Goal: Information Seeking & Learning: Check status

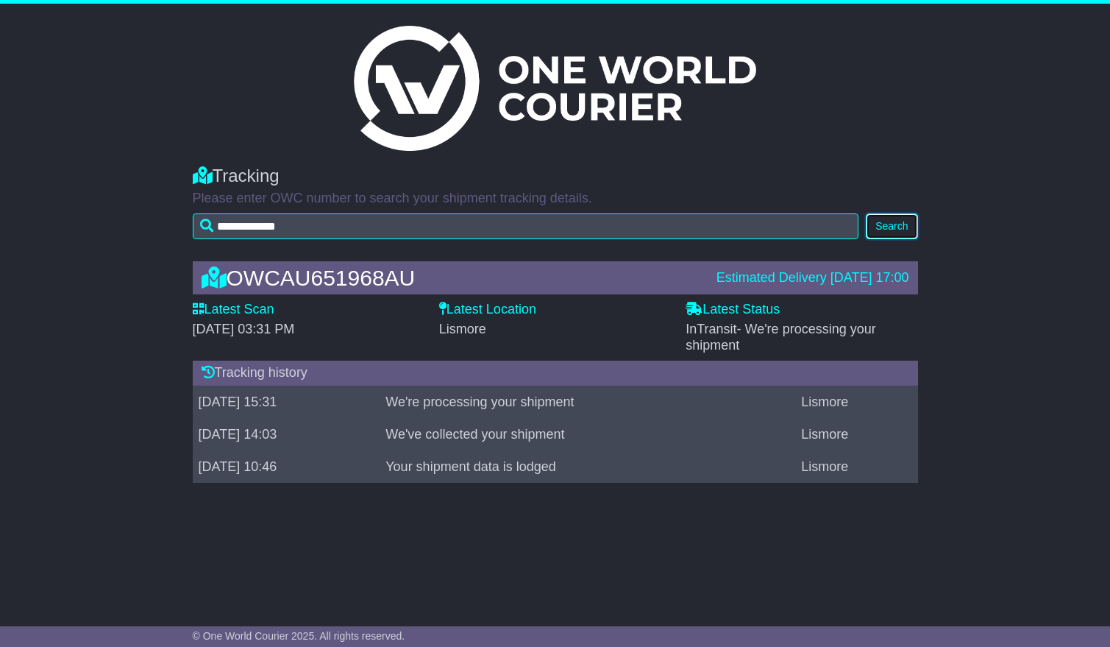
click at [885, 224] on button "Search" at bounding box center [892, 226] width 52 height 26
click at [733, 310] on label "Latest Status" at bounding box center [733, 310] width 94 height 16
click at [511, 307] on label "Latest Location" at bounding box center [487, 310] width 97 height 16
click at [717, 308] on label "Latest Status" at bounding box center [733, 310] width 94 height 16
click at [810, 276] on div "Estimated Delivery [DATE] 17:00" at bounding box center [813, 278] width 193 height 16
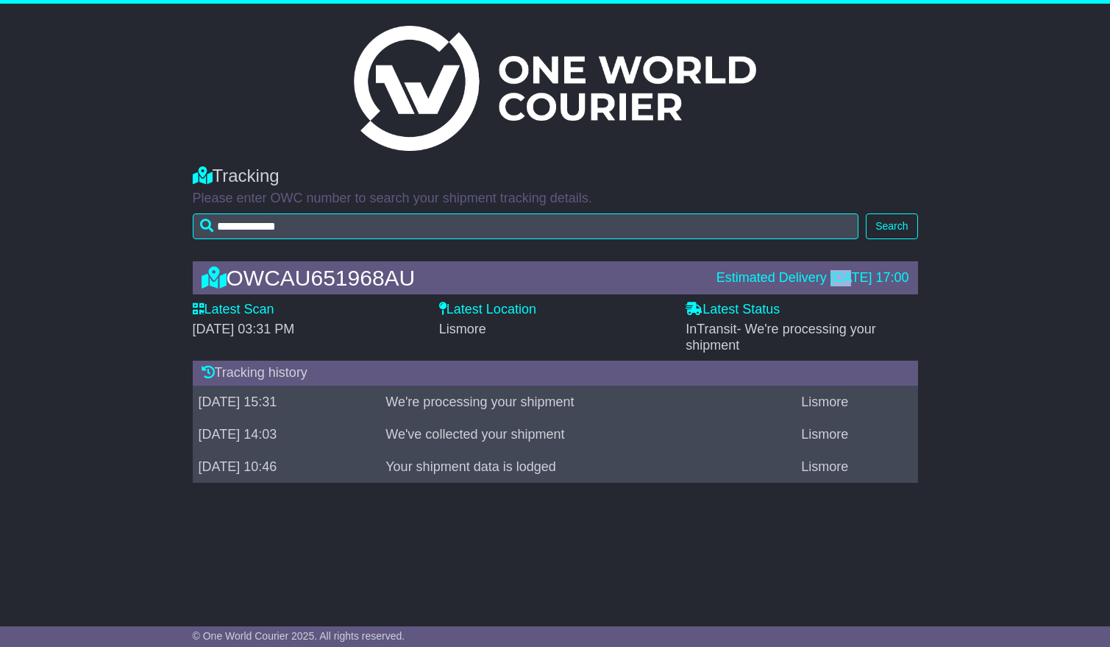
click at [810, 276] on div "Estimated Delivery [DATE] 17:00" at bounding box center [813, 278] width 193 height 16
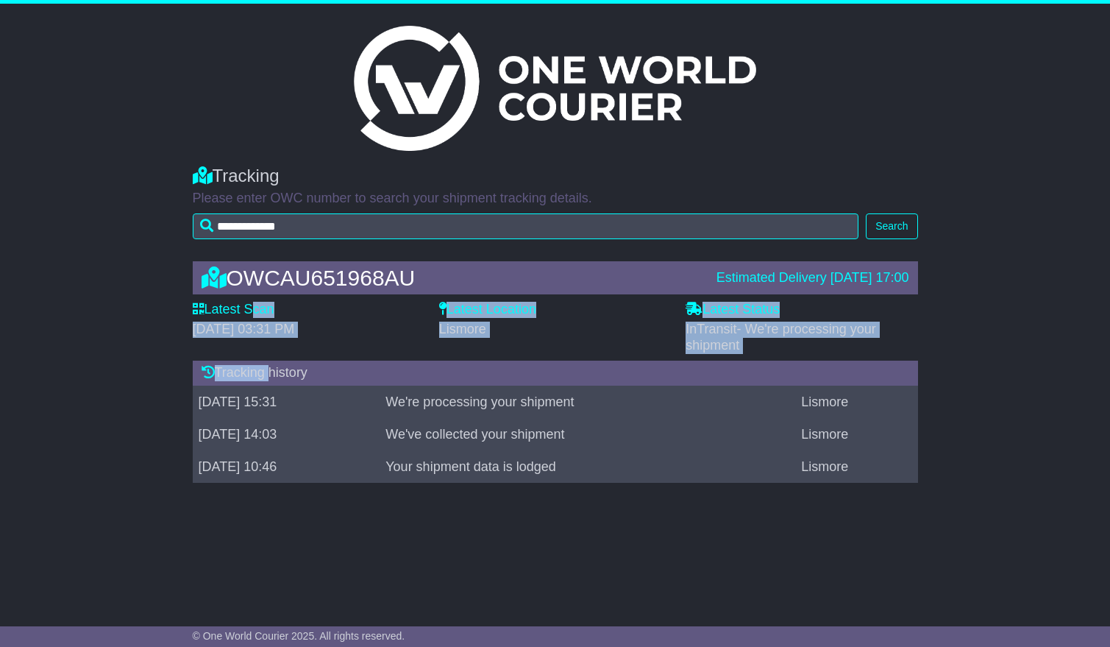
drag, startPoint x: 247, startPoint y: 310, endPoint x: 270, endPoint y: 386, distance: 80.1
click at [270, 386] on div "OWCAU651968AU Estimated Delivery 30 Sep 2025 17:00 Latest Scan 29 September 202…" at bounding box center [555, 376] width 740 height 258
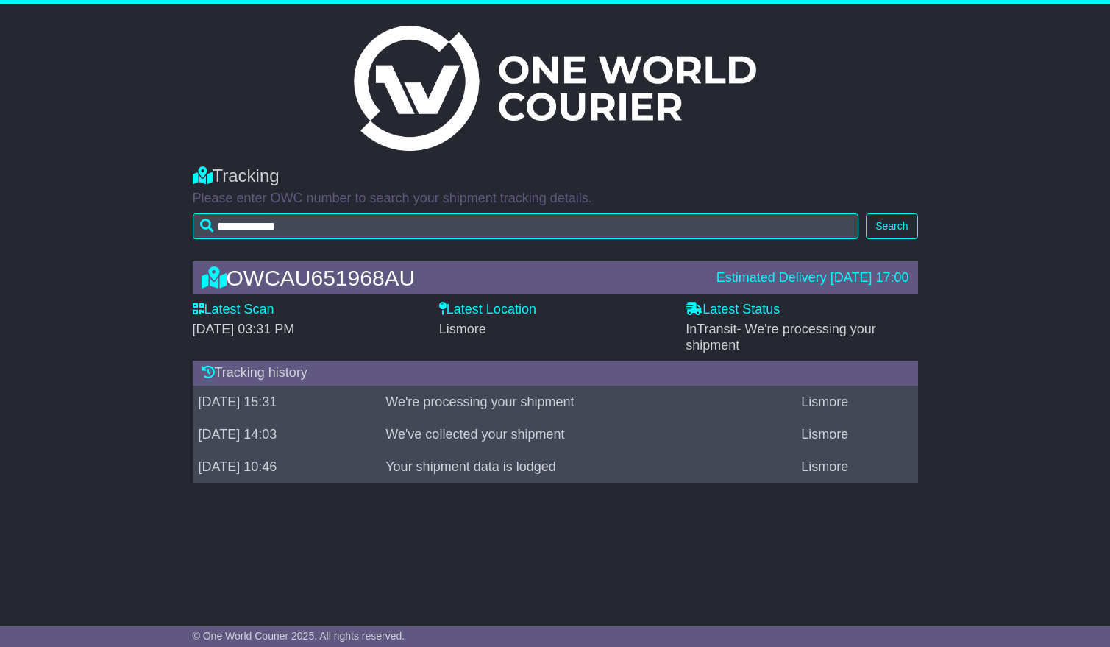
drag, startPoint x: 524, startPoint y: 389, endPoint x: 792, endPoint y: 257, distance: 298.5
click at [763, 290] on div "OWCAU651968AU Estimated Delivery 30 Sep 2025 17:00" at bounding box center [555, 278] width 723 height 24
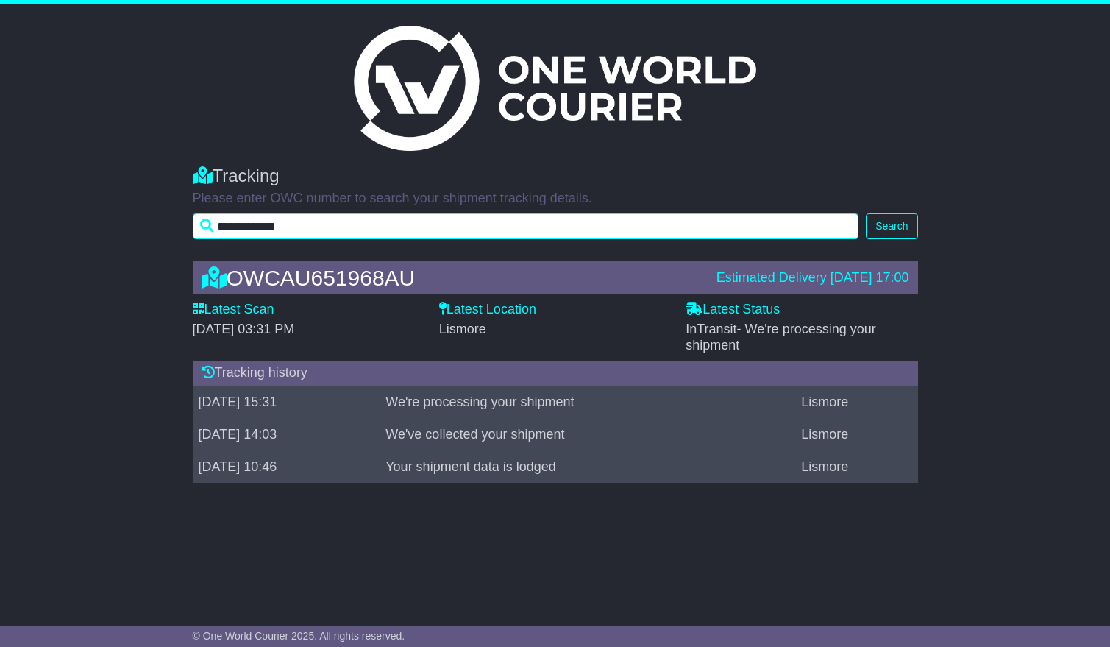
drag, startPoint x: 323, startPoint y: 230, endPoint x: 190, endPoint y: 222, distance: 133.4
click at [190, 222] on div "**********" at bounding box center [555, 199] width 740 height 96
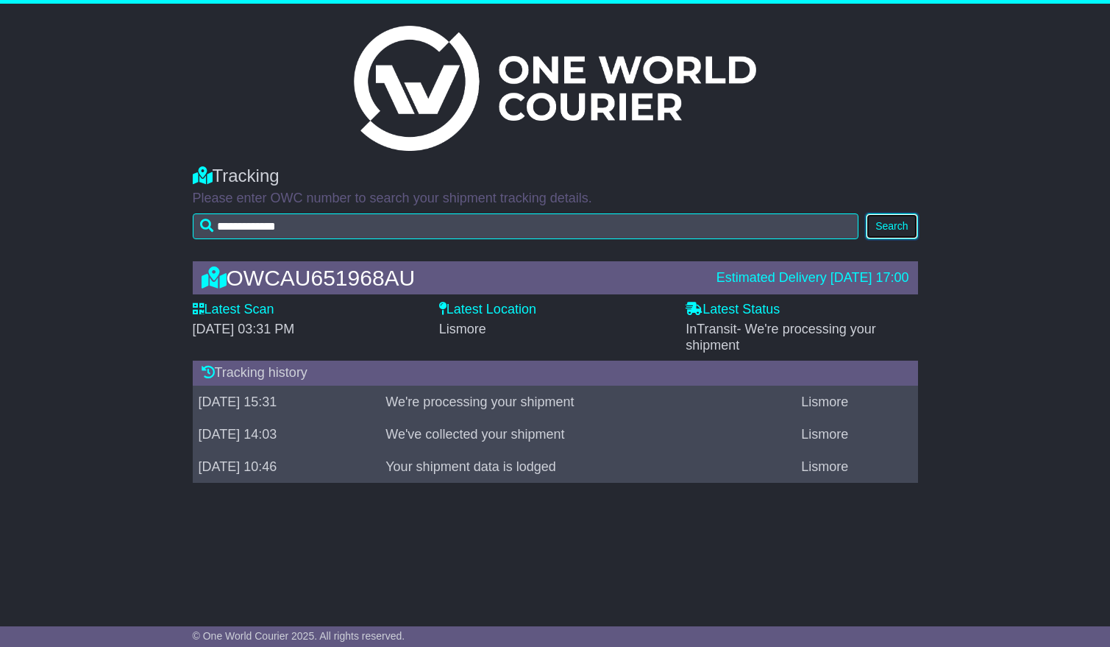
click at [887, 230] on button "Search" at bounding box center [892, 226] width 52 height 26
click at [761, 336] on span "- We're processing your shipment" at bounding box center [781, 337] width 191 height 31
click at [170, 487] on div "OWCAU651968AU Estimated Delivery [DATE] 17:00 Latest Scan [DATE] 03:31 PM Lates…" at bounding box center [555, 376] width 1110 height 258
click at [200, 305] on icon at bounding box center [199, 308] width 12 height 13
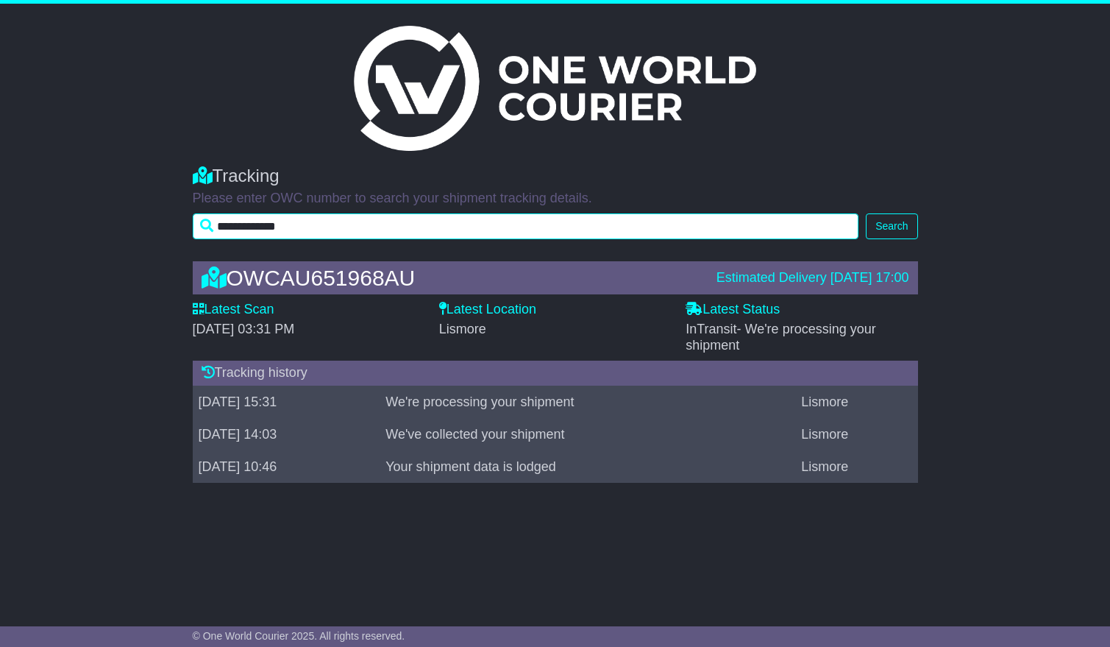
click at [344, 227] on input "**********" at bounding box center [526, 226] width 667 height 26
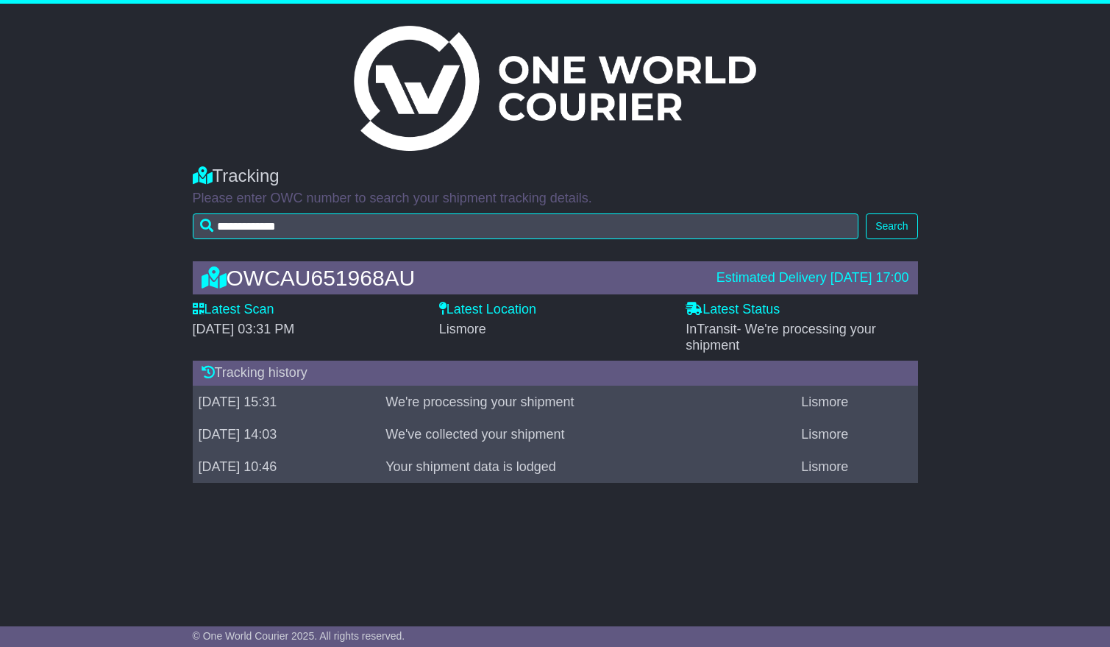
click at [973, 387] on div "OWCAU651968AU Estimated Delivery [DATE] 17:00 Latest Scan [DATE] 03:31 PM Lates…" at bounding box center [555, 376] width 1110 height 258
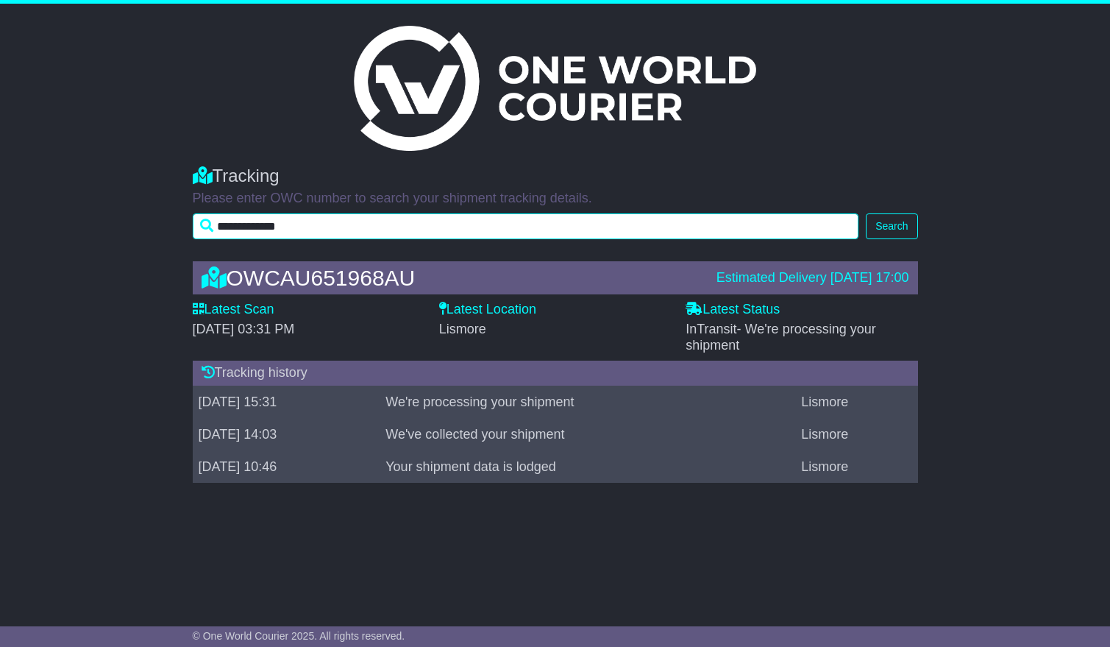
click at [349, 227] on input "**********" at bounding box center [526, 226] width 667 height 26
